Goal: Task Accomplishment & Management: Manage account settings

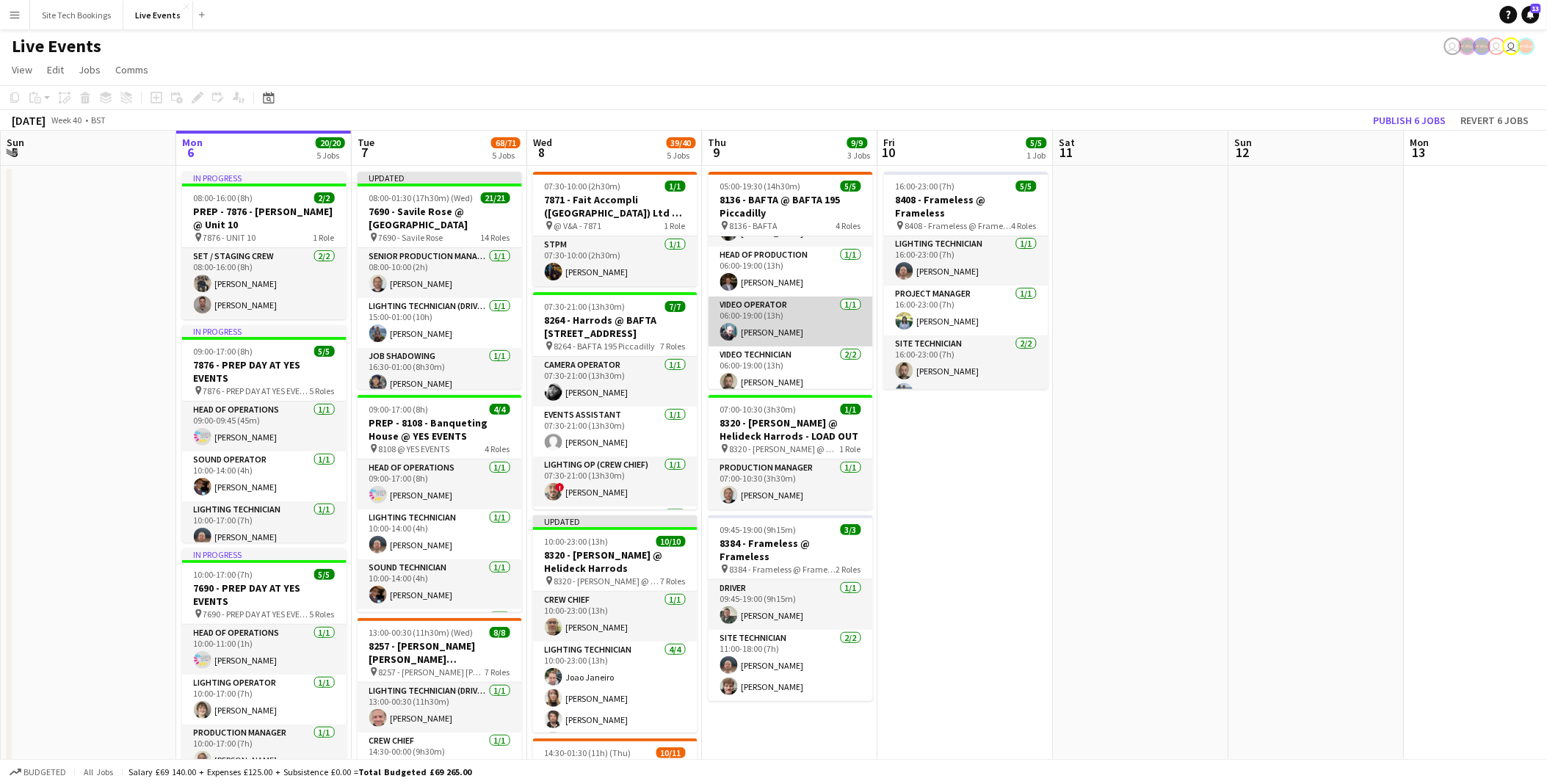
scroll to position [68, 0]
click at [806, 352] on app-card-role "Video Technician [DATE] 06:00-19:00 (13h) [PERSON_NAME] [PERSON_NAME]" at bounding box center [791, 353] width 164 height 71
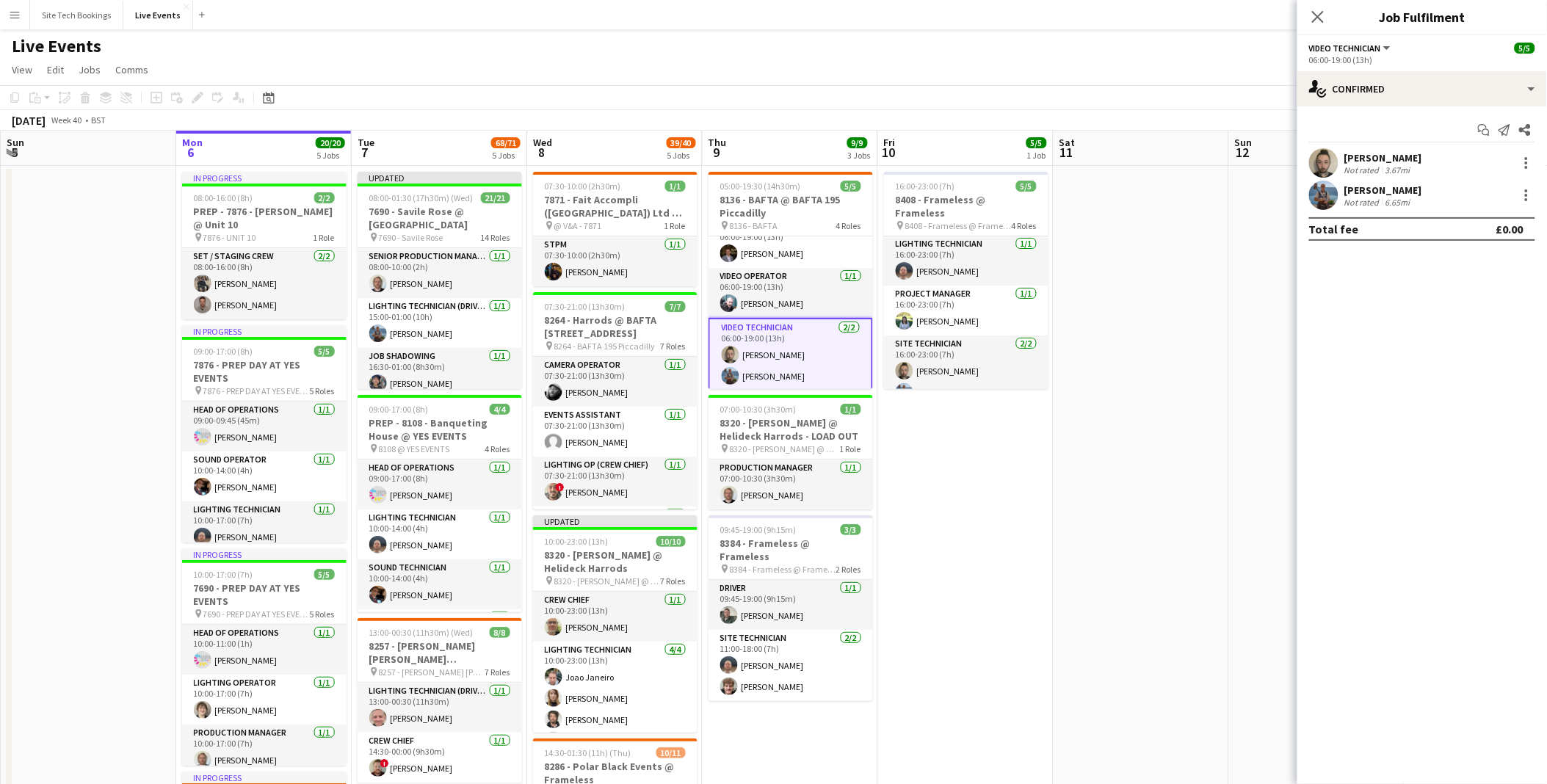
click at [827, 736] on app-date-cell "05:00-19:30 (14h30m) 5/5 8136 - BAFTA @ BAFTA 195 Piccadilly pin 8136 - BAFTA 4…" at bounding box center [791, 738] width 176 height 1145
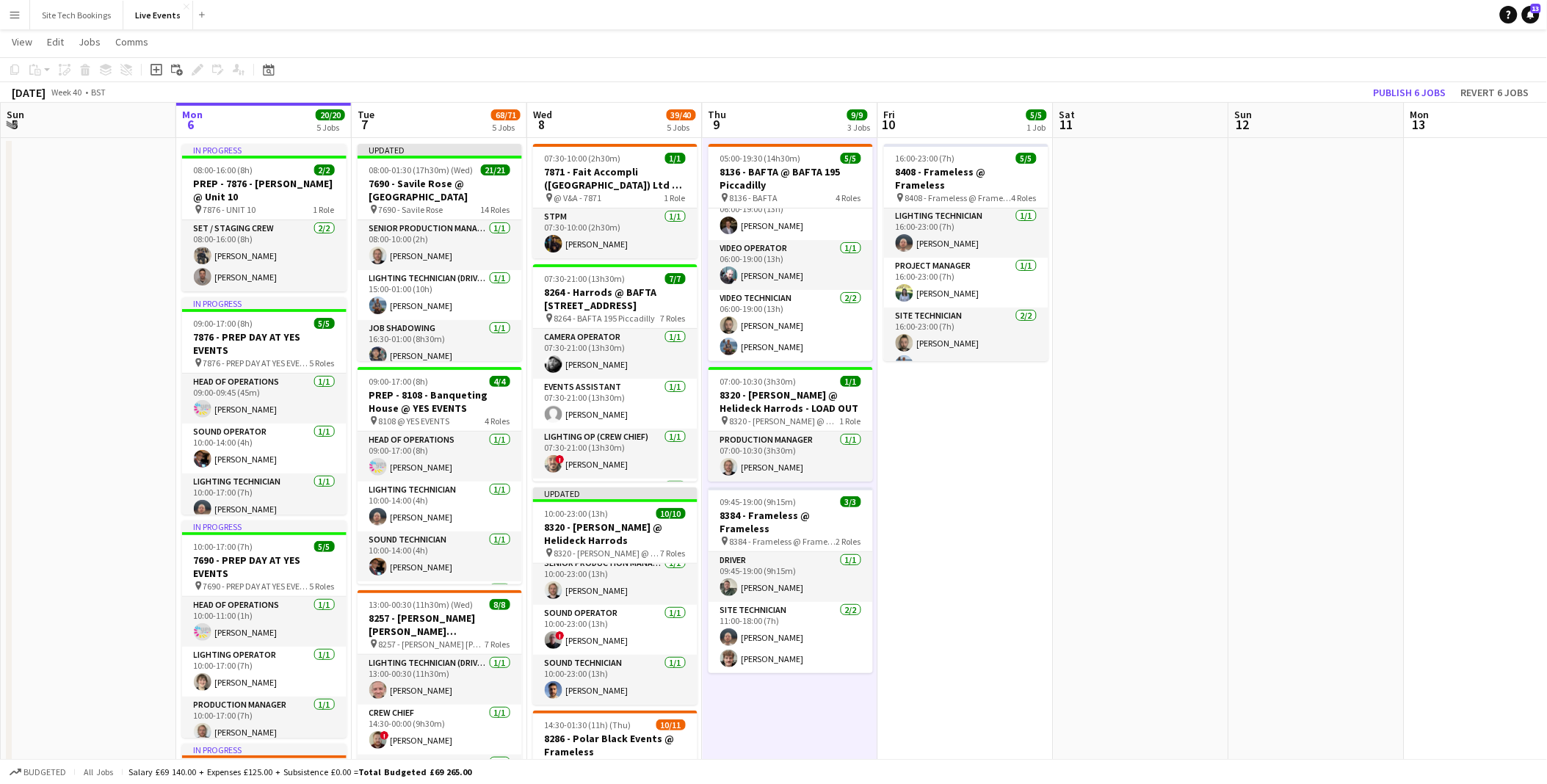
scroll to position [29, 0]
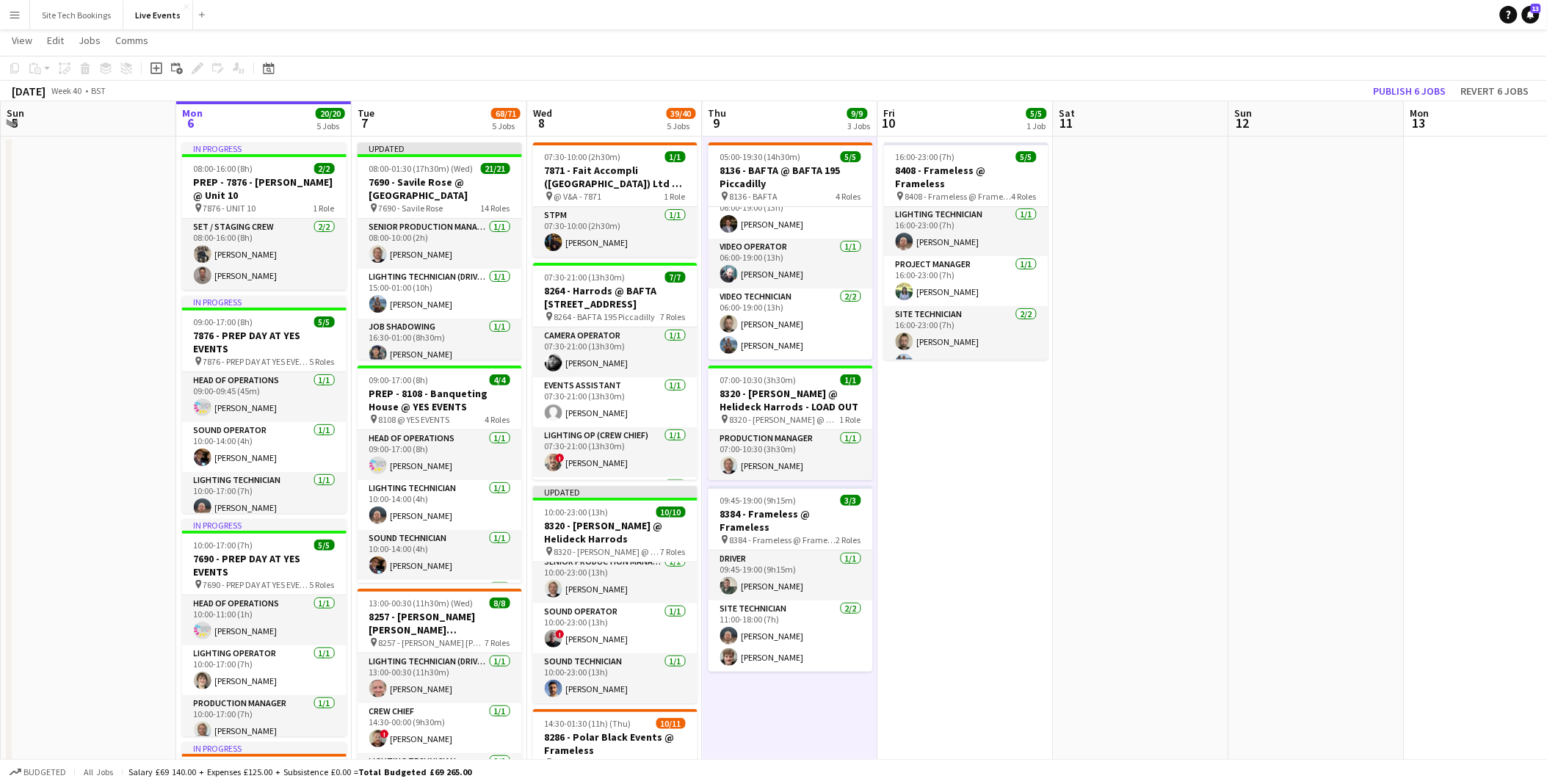
click at [861, 552] on app-card-role "Driver [DATE] 09:45-19:00 (9h15m) [PERSON_NAME]" at bounding box center [791, 575] width 164 height 50
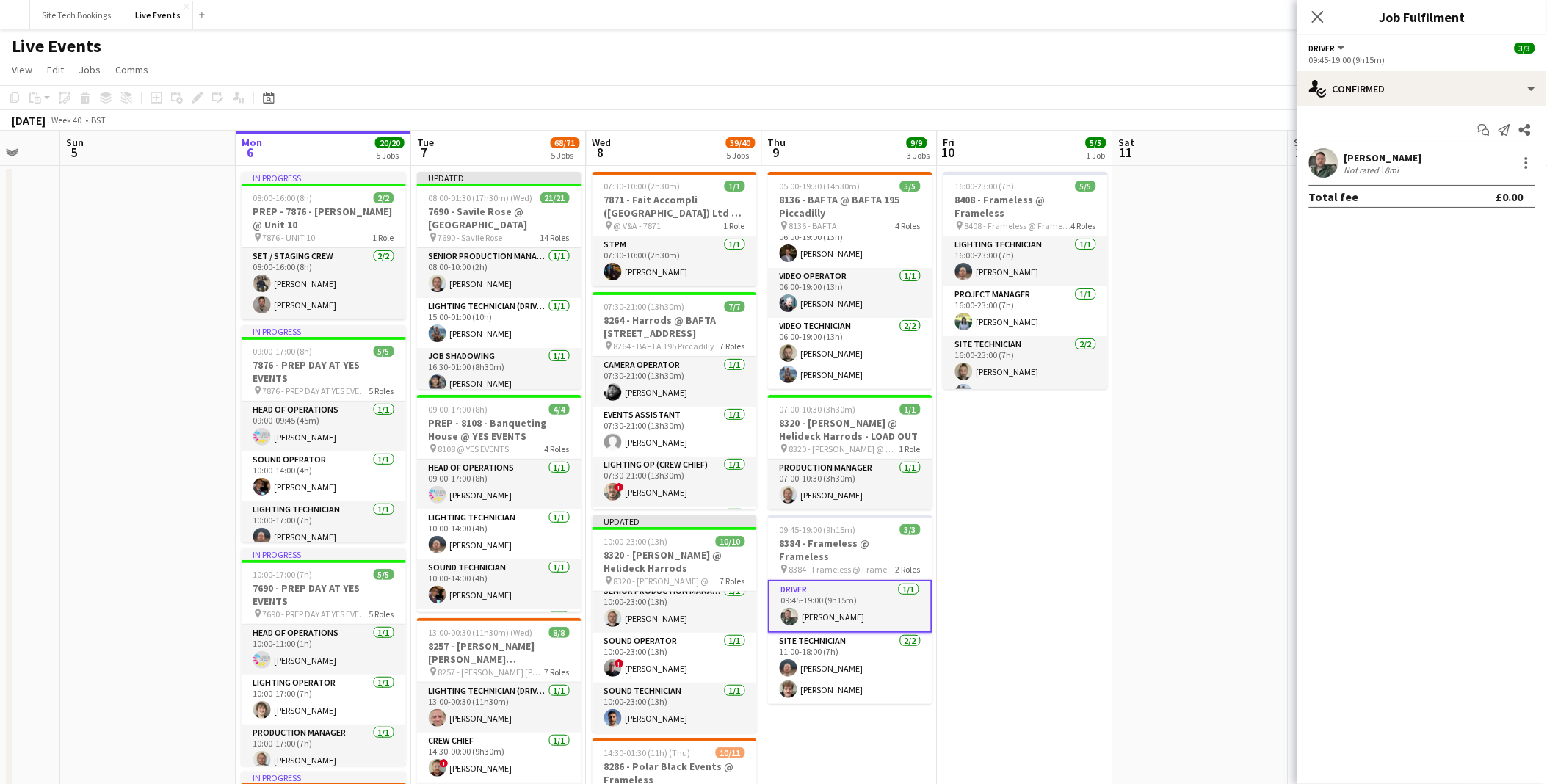
scroll to position [0, 467]
drag, startPoint x: 1138, startPoint y: 478, endPoint x: 1021, endPoint y: 480, distance: 117.0
click at [1021, 480] on app-calendar-viewport "Thu 2 40/40 3 Jobs Fri 3 Sat 4 Sun 5 Mon 6 20/20 5 Jobs Tue 7 68/71 5 Jobs Wed …" at bounding box center [773, 720] width 1547 height 1180
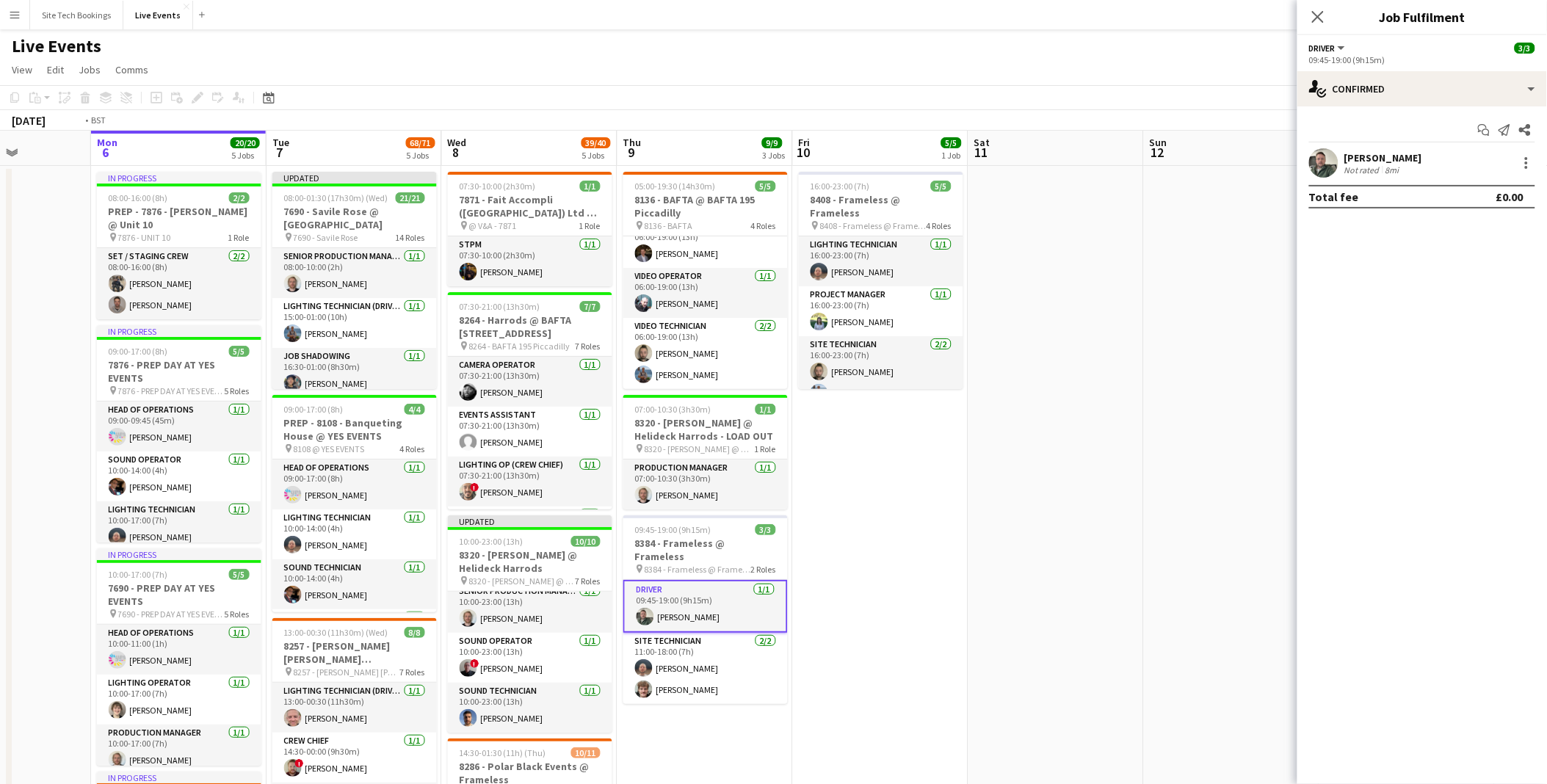
drag, startPoint x: 1029, startPoint y: 522, endPoint x: 676, endPoint y: 505, distance: 353.4
click at [676, 505] on app-calendar-viewport "Thu 2 40/40 3 Jobs Fri 3 Sat 4 Sun 5 Mon 6 20/20 5 Jobs Tue 7 68/71 5 Jobs Wed …" at bounding box center [773, 720] width 1547 height 1180
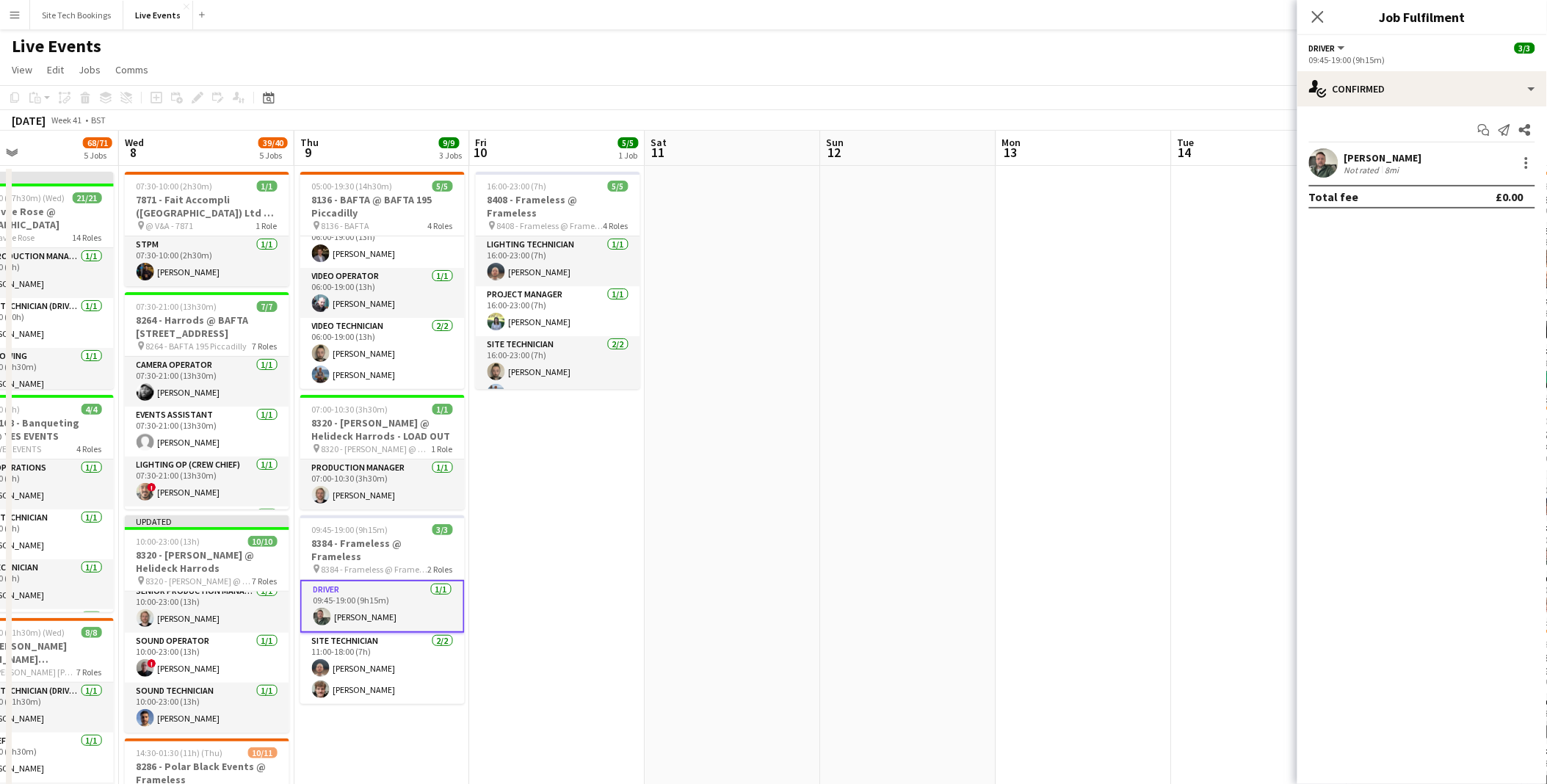
drag, startPoint x: 1146, startPoint y: 590, endPoint x: 515, endPoint y: 552, distance: 632.1
click at [495, 559] on app-calendar-viewport "Sat 4 Sun 5 Mon 6 20/20 5 Jobs Tue 7 68/71 5 Jobs Wed 8 39/40 5 Jobs Thu 9 9/9 …" at bounding box center [773, 720] width 1547 height 1180
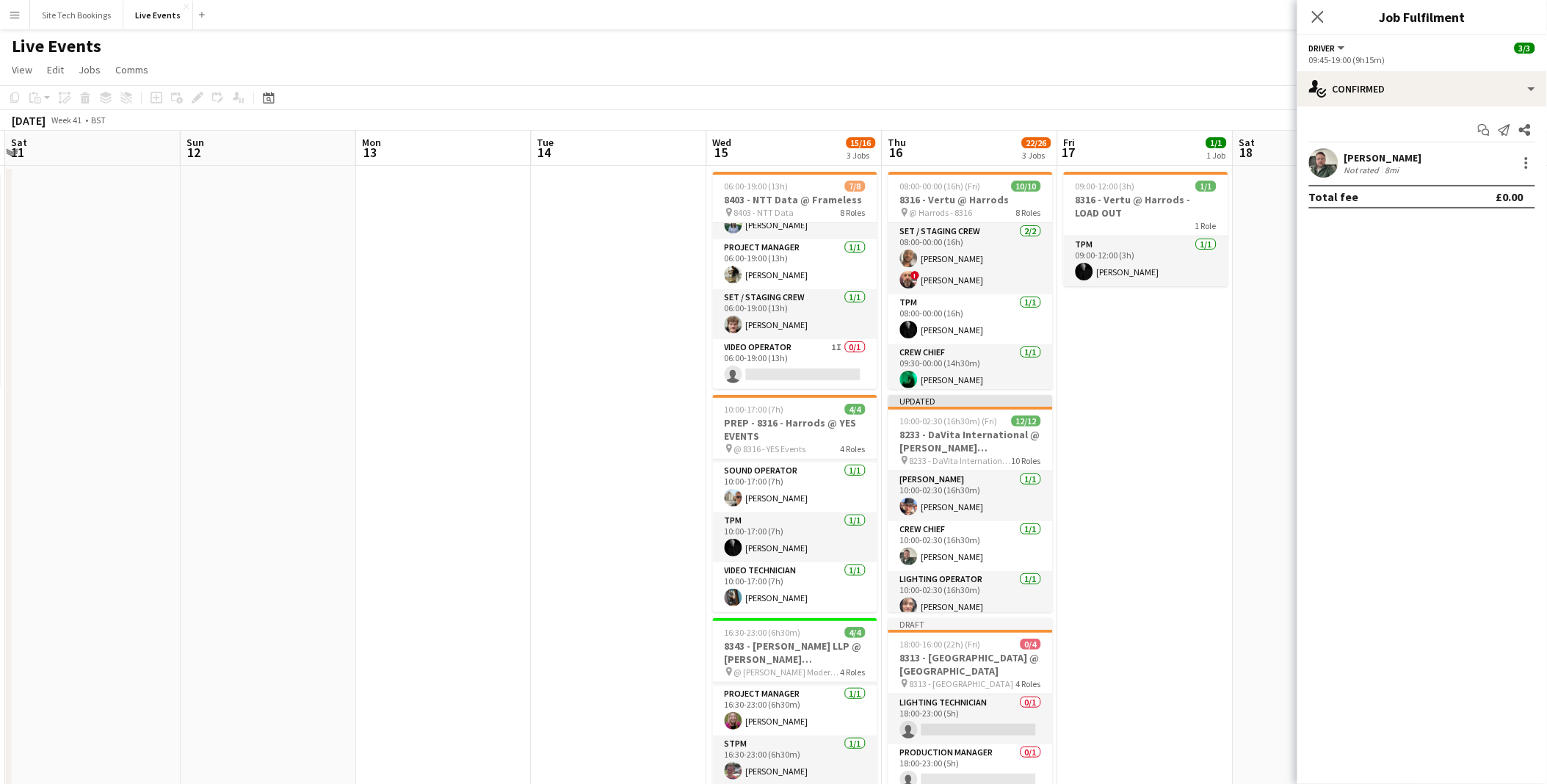
drag, startPoint x: 1183, startPoint y: 386, endPoint x: 1081, endPoint y: 389, distance: 102.0
click at [1081, 389] on app-calendar-viewport "Wed 8 39/40 5 Jobs Thu 9 9/9 3 Jobs Fri 10 5/5 1 Job Sat 11 Sun 12 Mon 13 Tue 1…" at bounding box center [773, 720] width 1547 height 1180
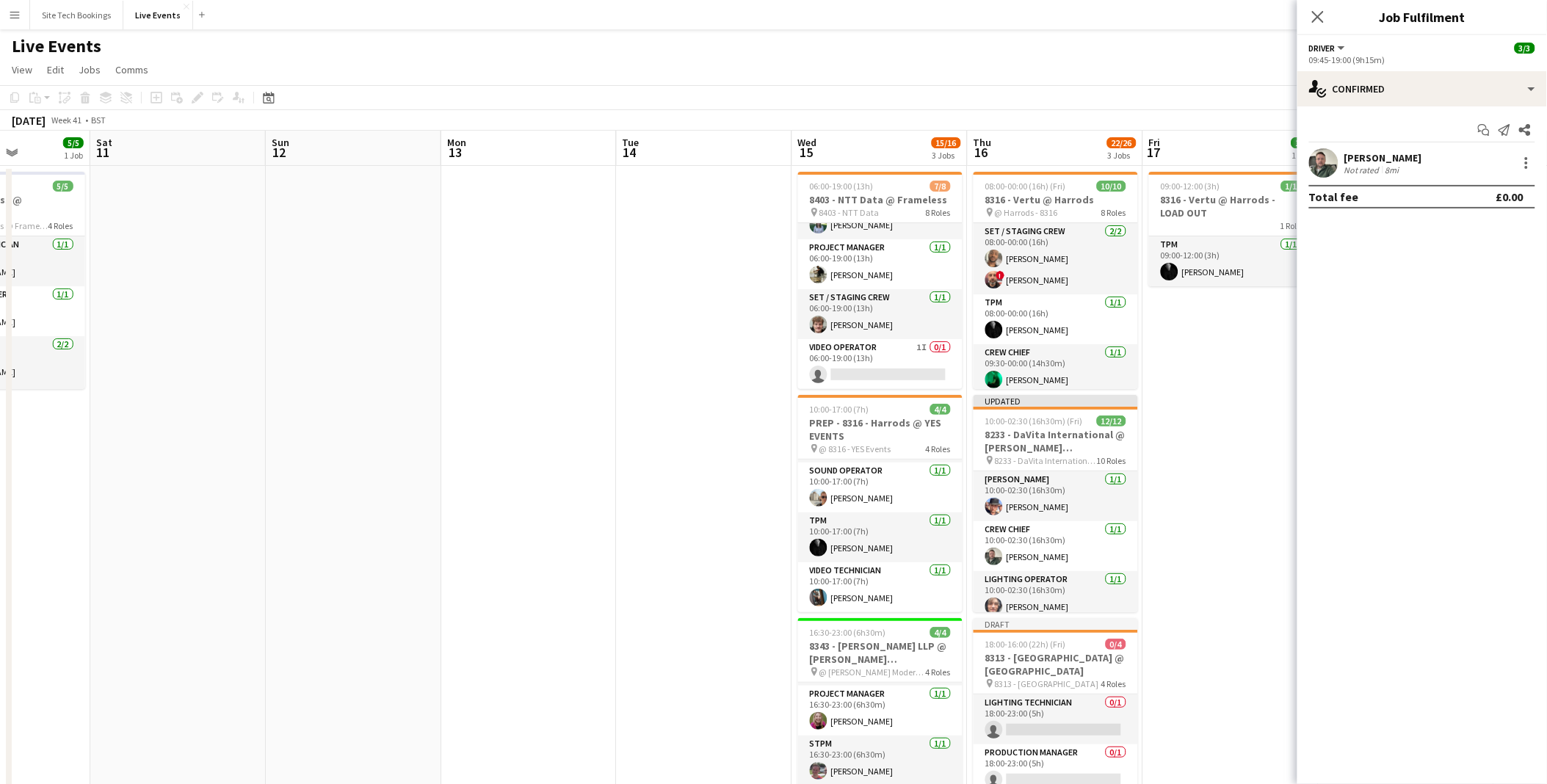
scroll to position [0, 429]
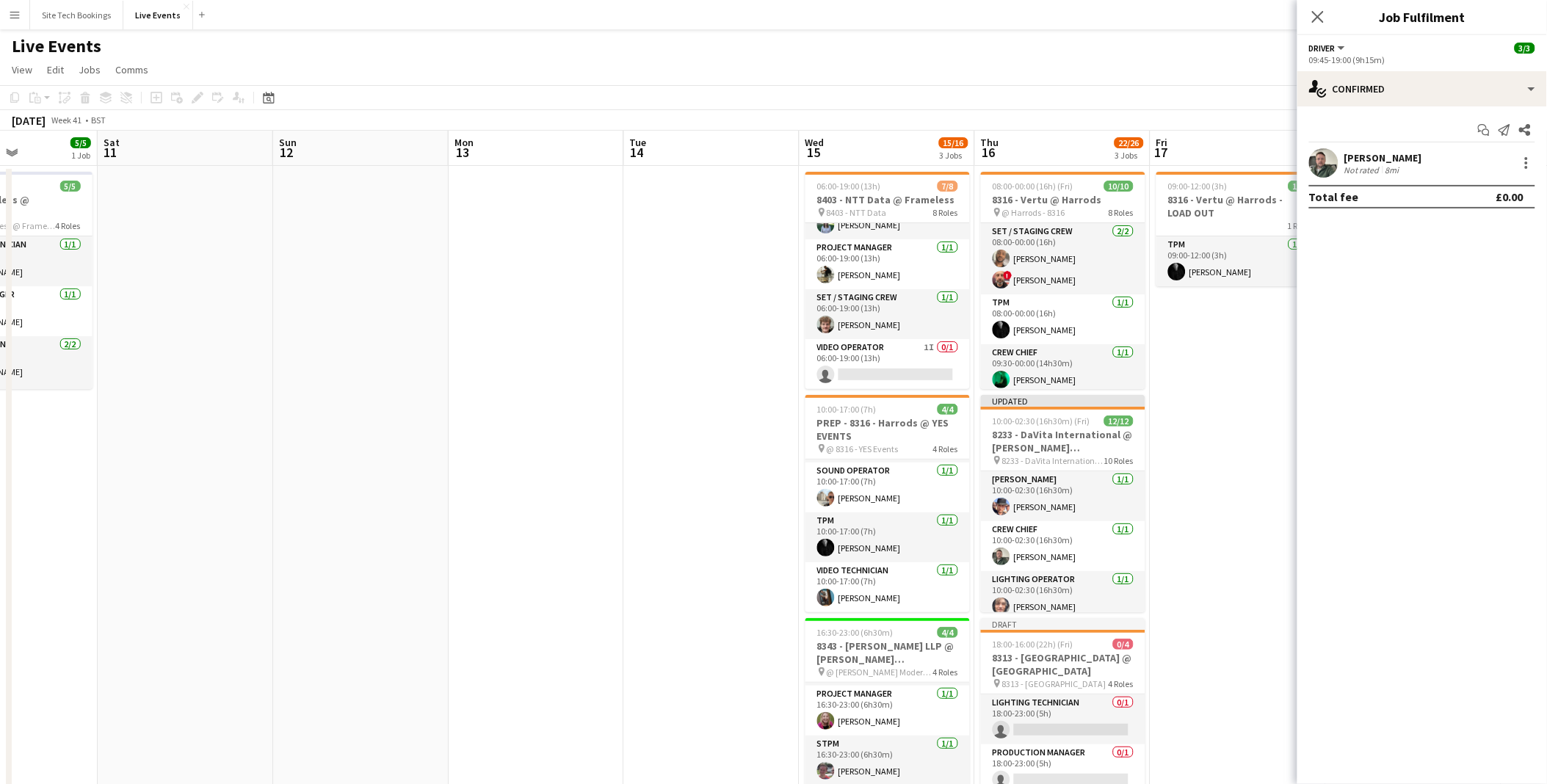
drag, startPoint x: 1131, startPoint y: 386, endPoint x: 1223, endPoint y: 389, distance: 92.0
click at [1223, 389] on app-calendar-viewport "Wed 8 39/40 5 Jobs Thu 9 9/9 3 Jobs Fri 10 5/5 1 Job Sat 11 Sun 12 Mon 13 Tue 1…" at bounding box center [773, 720] width 1547 height 1180
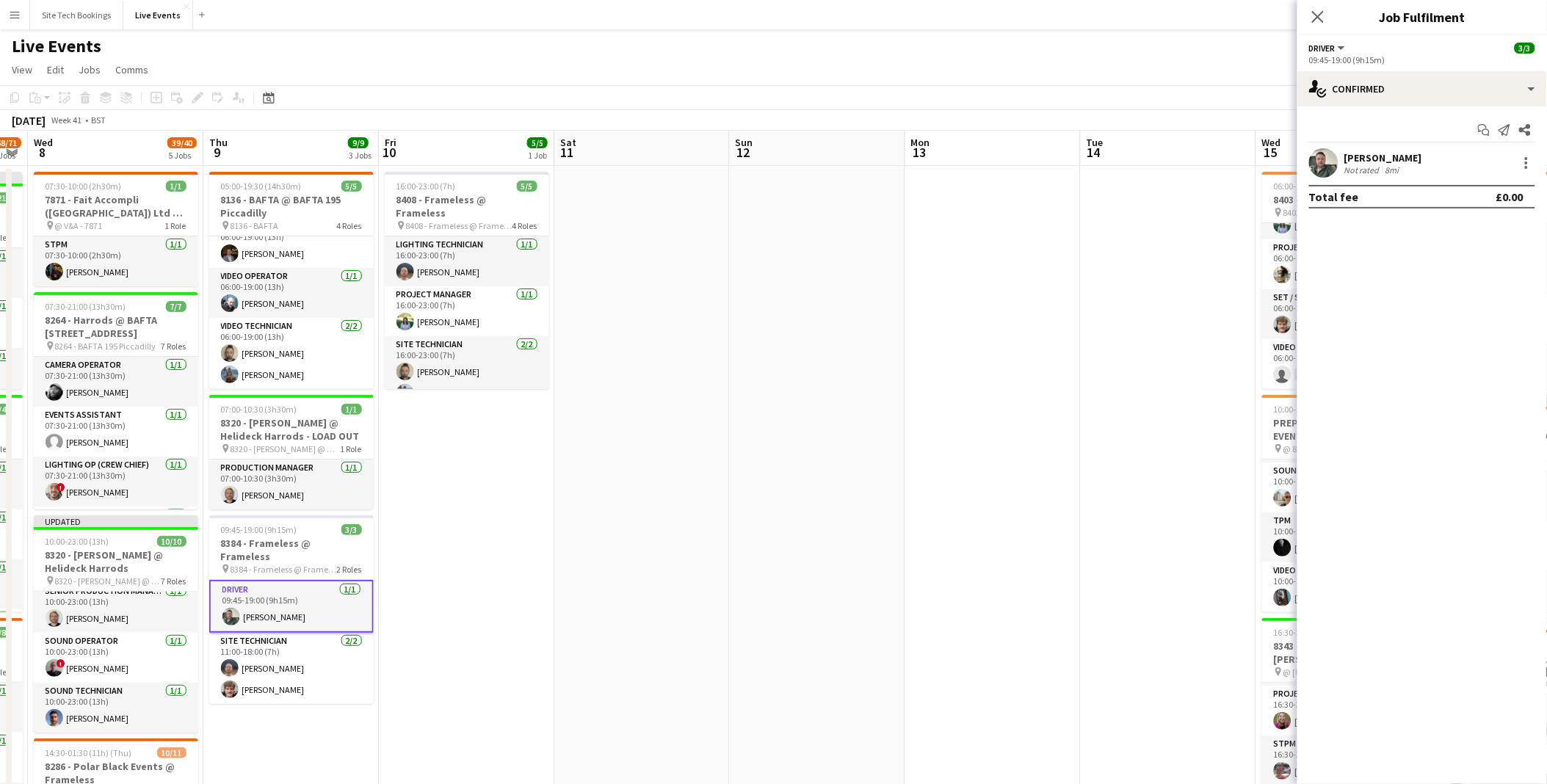
drag, startPoint x: 602, startPoint y: 386, endPoint x: 1048, endPoint y: 445, distance: 449.9
click at [1060, 446] on app-calendar-viewport "Mon 6 20/20 5 Jobs Tue 7 68/71 5 Jobs Wed 8 39/40 5 Jobs Thu 9 9/9 3 Jobs Fri 1…" at bounding box center [773, 720] width 1547 height 1180
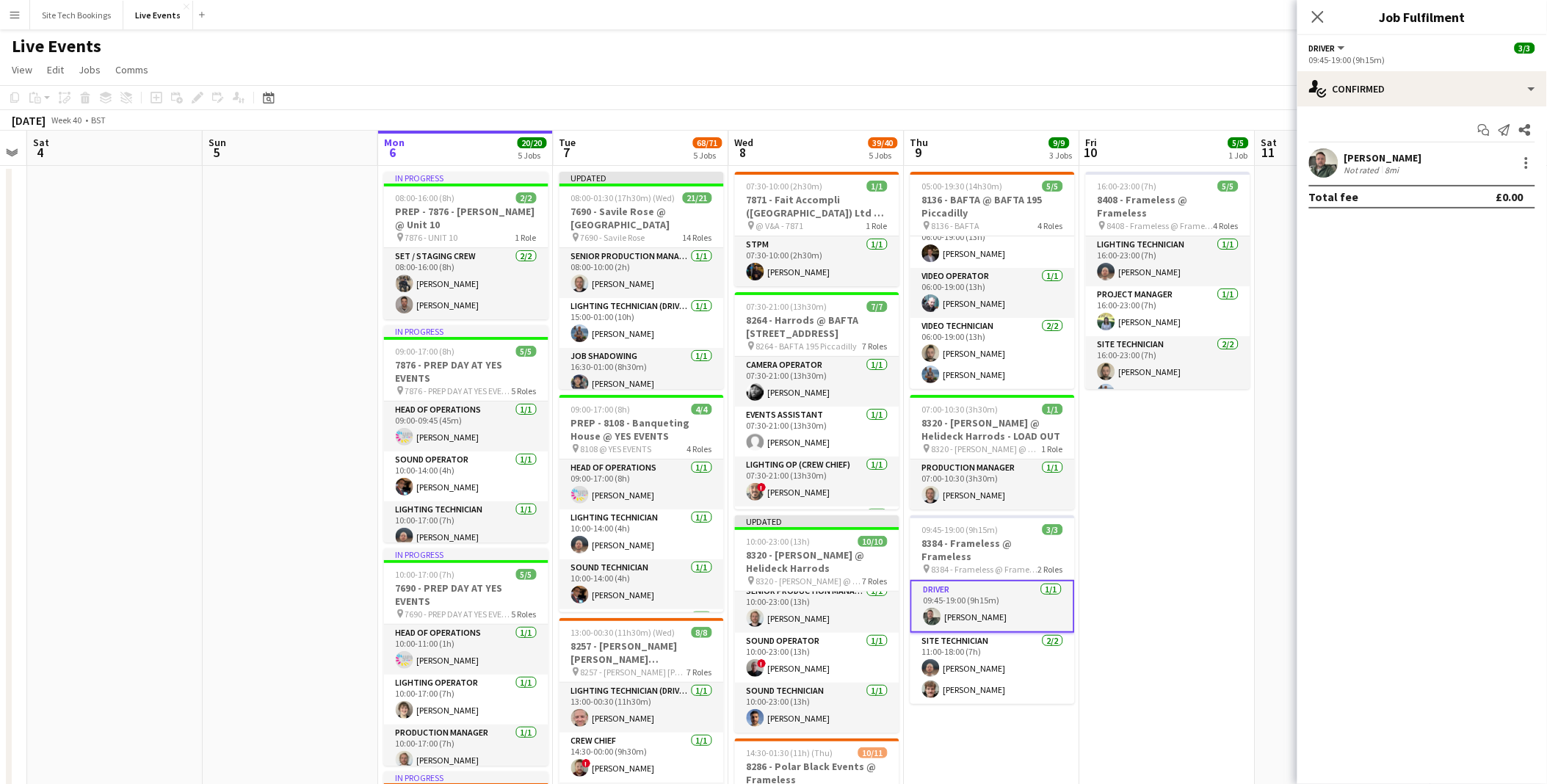
drag, startPoint x: 794, startPoint y: 637, endPoint x: 1244, endPoint y: 584, distance: 453.1
click at [1546, 654] on html "Menu Boards Boards Boards All jobs Status Workforce Workforce My Workforce Recr…" at bounding box center [773, 668] width 1547 height 1335
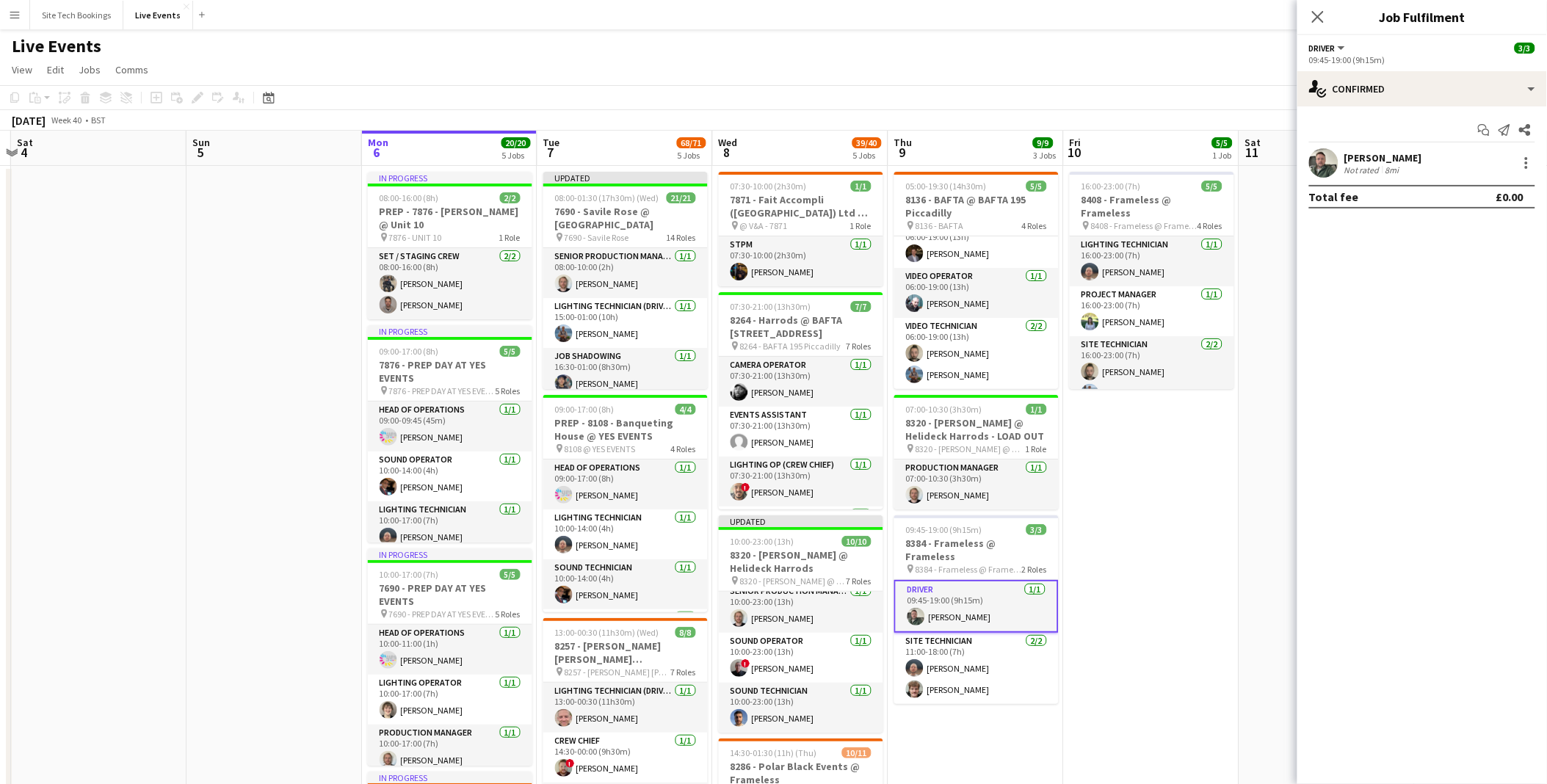
drag, startPoint x: 393, startPoint y: 407, endPoint x: 223, endPoint y: 383, distance: 171.7
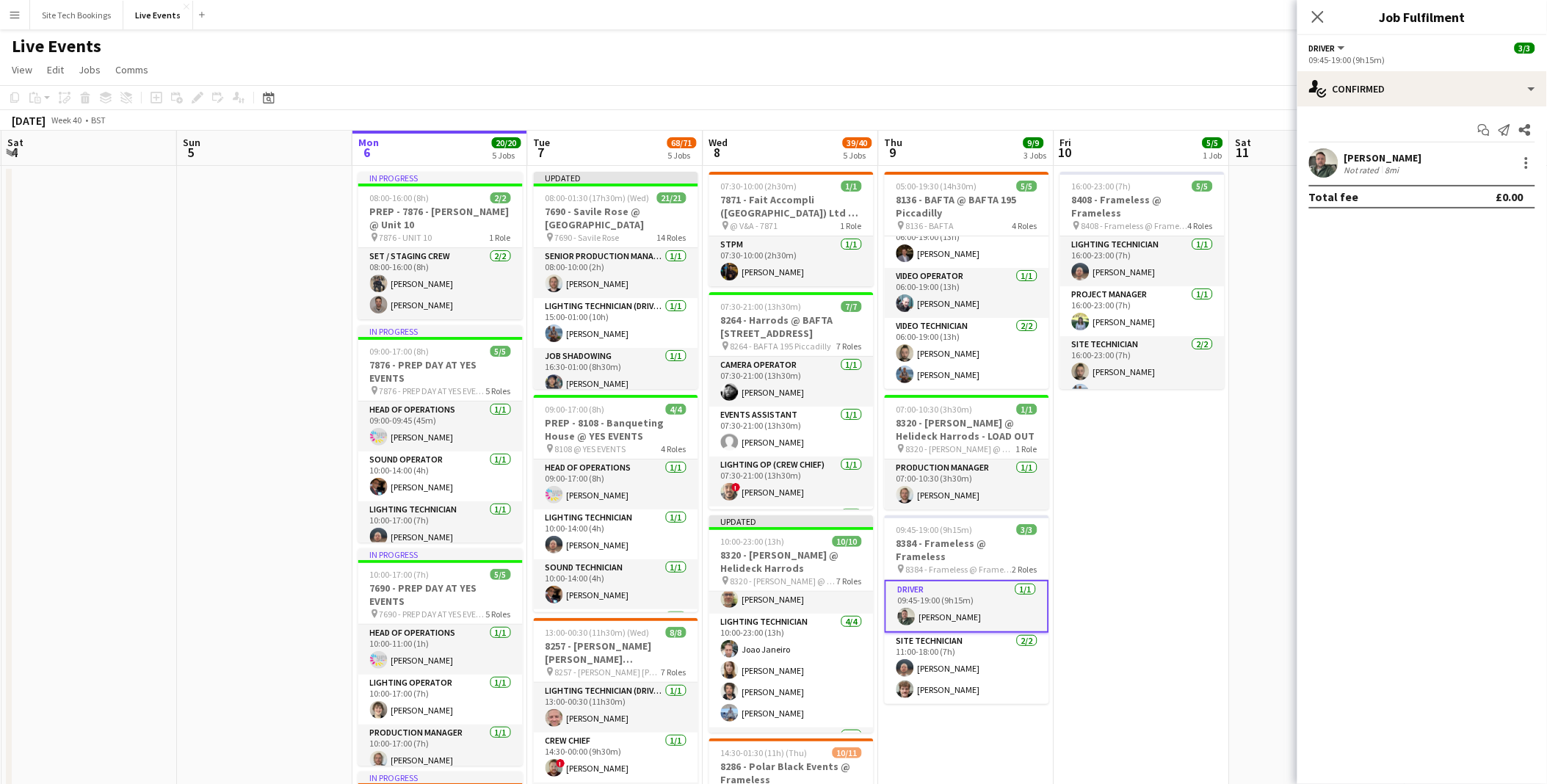
scroll to position [67, 0]
